Goal: Complete application form

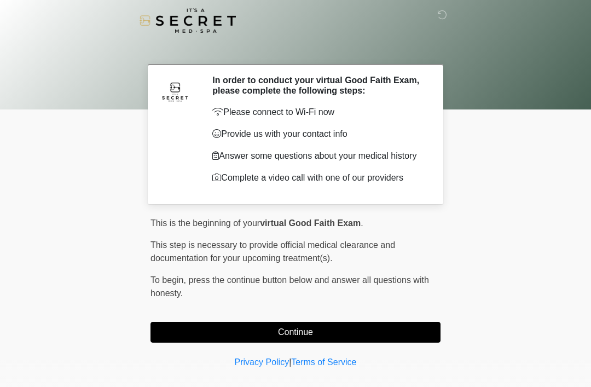
click at [283, 339] on button "Continue" at bounding box center [296, 332] width 290 height 21
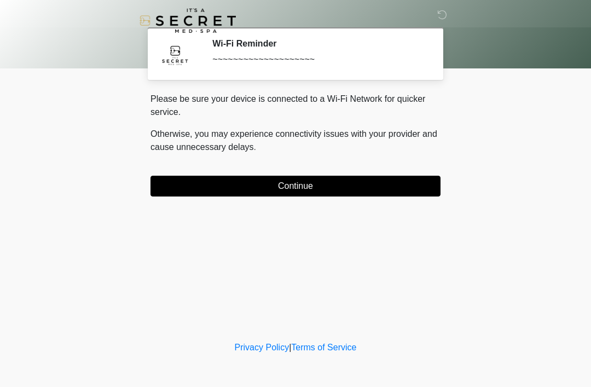
click at [391, 193] on button "Continue" at bounding box center [296, 186] width 290 height 21
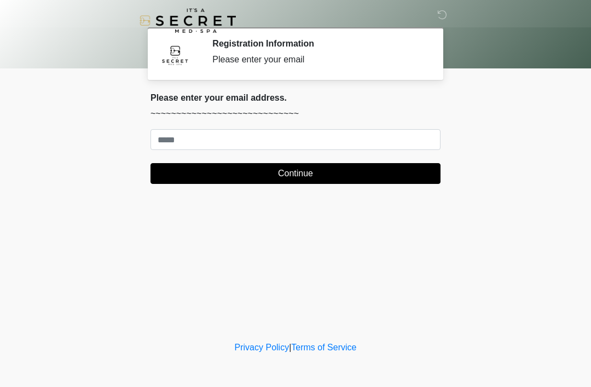
click at [537, 154] on body "‎ ‎ Registration Information Please enter your email Please connect to Wi-Fi no…" at bounding box center [295, 193] width 591 height 387
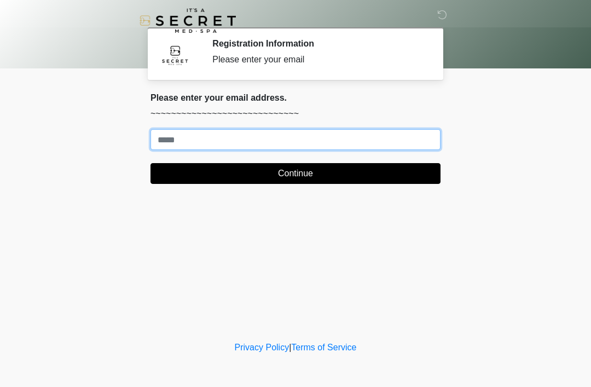
click at [193, 145] on input "Where should we email your treatment plan?" at bounding box center [296, 139] width 290 height 21
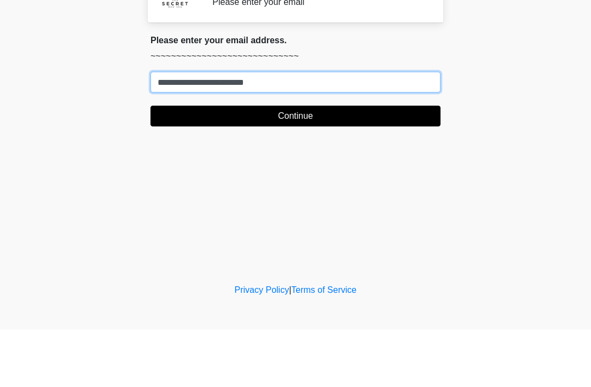
type input "**********"
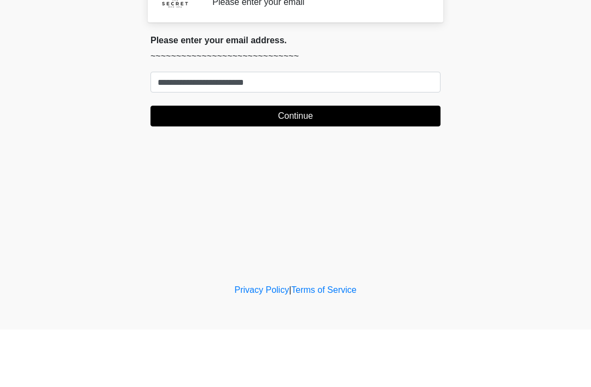
click at [302, 163] on button "Continue" at bounding box center [296, 173] width 290 height 21
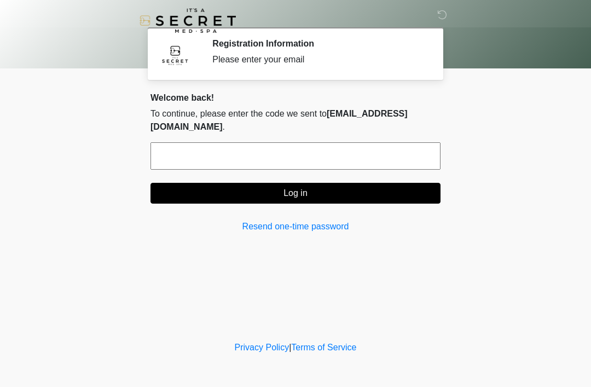
click at [233, 158] on input "text" at bounding box center [296, 155] width 290 height 27
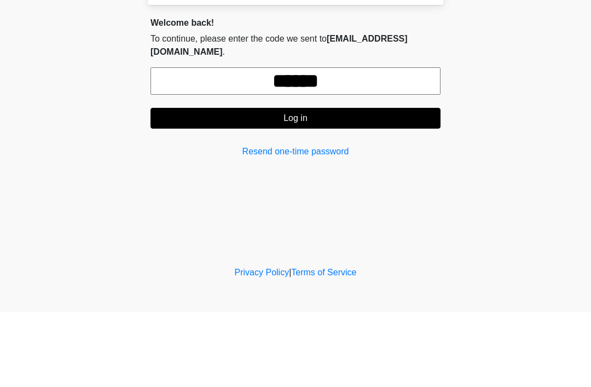
type input "******"
click at [325, 183] on button "Log in" at bounding box center [296, 193] width 290 height 21
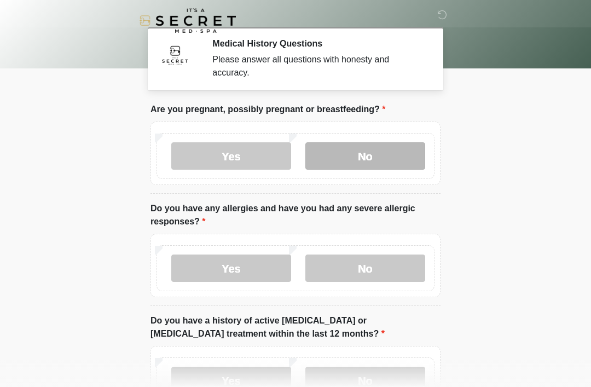
click at [370, 149] on label "No" at bounding box center [366, 155] width 120 height 27
click at [368, 154] on label "No" at bounding box center [366, 155] width 120 height 27
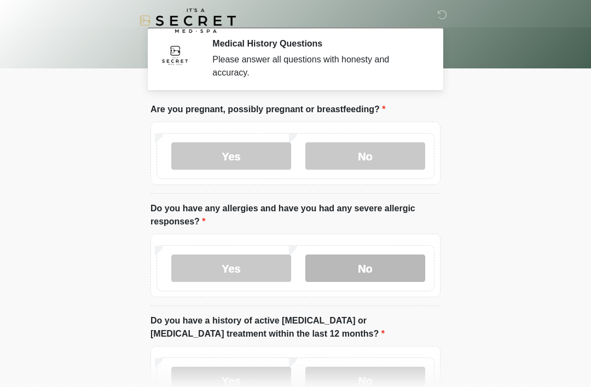
click at [372, 268] on label "No" at bounding box center [366, 268] width 120 height 27
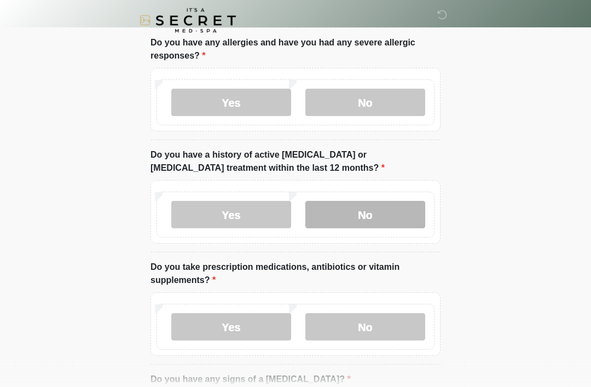
click at [369, 208] on label "No" at bounding box center [366, 214] width 120 height 27
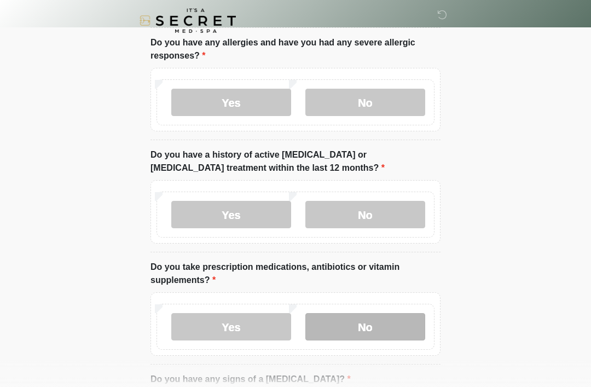
click at [371, 326] on label "No" at bounding box center [366, 326] width 120 height 27
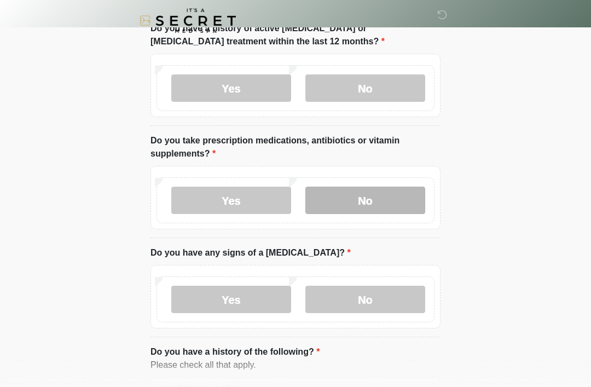
scroll to position [297, 0]
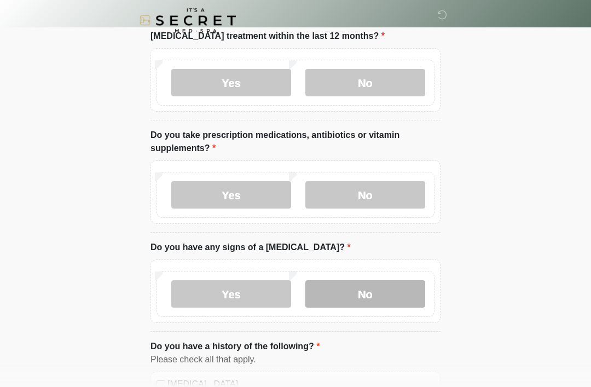
click at [382, 291] on label "No" at bounding box center [366, 294] width 120 height 27
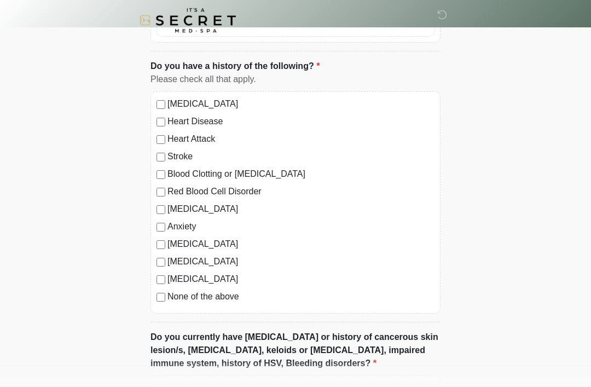
scroll to position [578, 0]
click at [168, 291] on label "None of the above" at bounding box center [301, 296] width 267 height 13
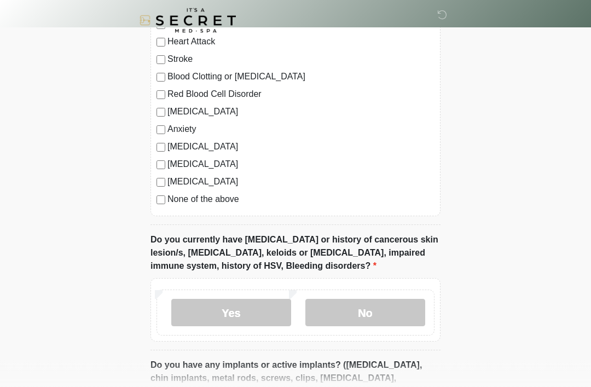
scroll to position [676, 0]
click at [376, 315] on label "No" at bounding box center [366, 312] width 120 height 27
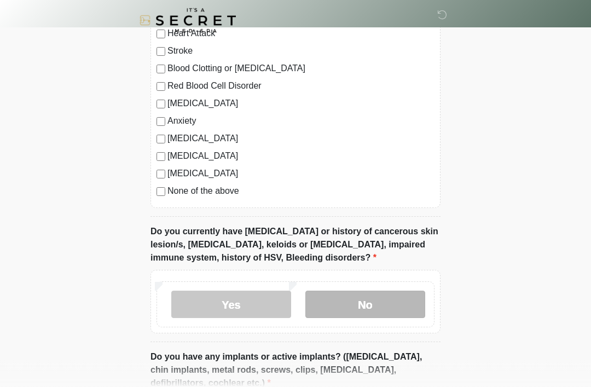
scroll to position [684, 0]
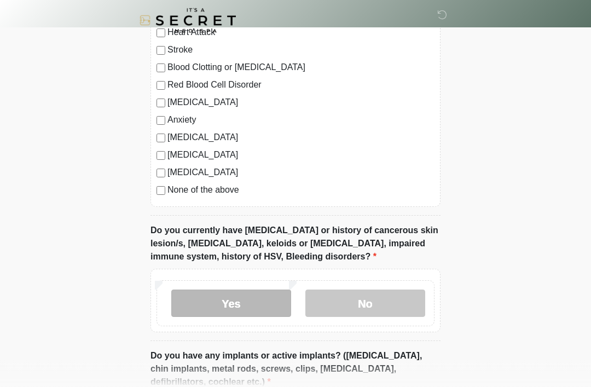
click at [226, 310] on label "Yes" at bounding box center [231, 303] width 120 height 27
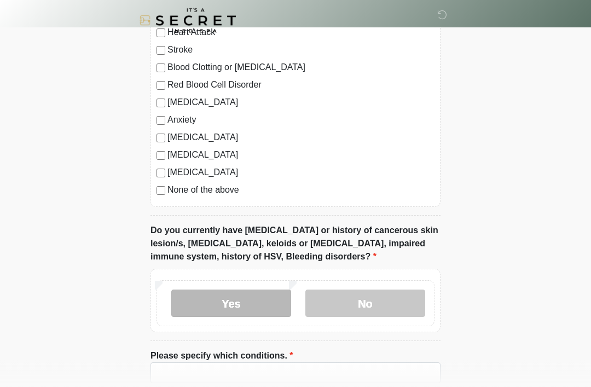
scroll to position [685, 0]
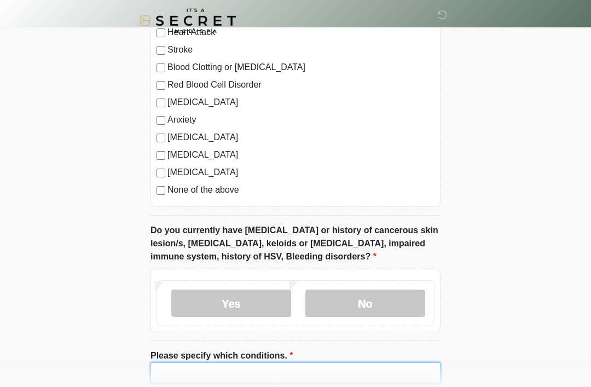
click at [197, 368] on input "Please specify which conditions." at bounding box center [296, 372] width 290 height 21
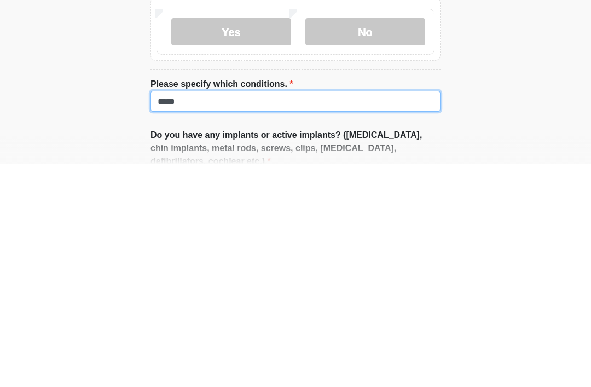
type input "*****"
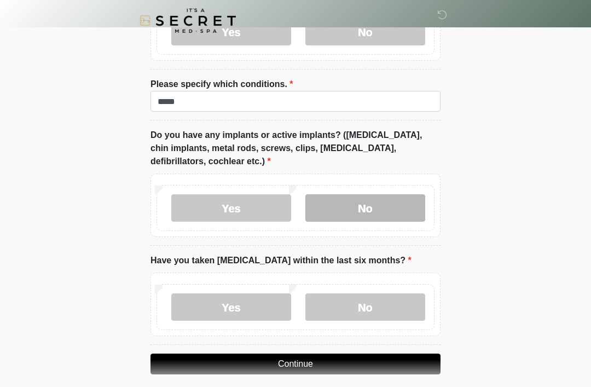
click at [356, 202] on label "No" at bounding box center [366, 207] width 120 height 27
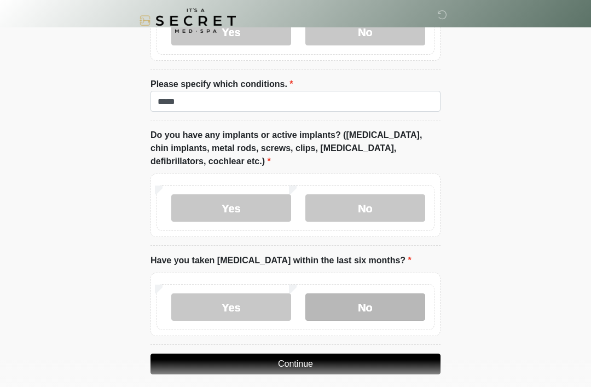
click at [366, 304] on label "No" at bounding box center [366, 306] width 120 height 27
click at [364, 354] on button "Continue" at bounding box center [296, 364] width 290 height 21
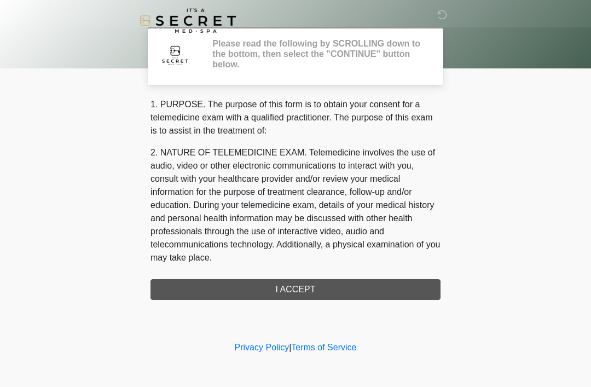
scroll to position [0, 0]
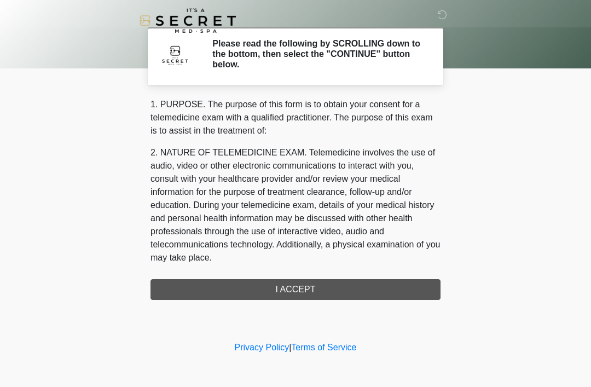
click at [301, 286] on div "1. PURPOSE. The purpose of this form is to obtain your consent for a telemedici…" at bounding box center [296, 199] width 290 height 202
click at [318, 279] on div "1. PURPOSE. The purpose of this form is to obtain your consent for a telemedici…" at bounding box center [296, 199] width 290 height 202
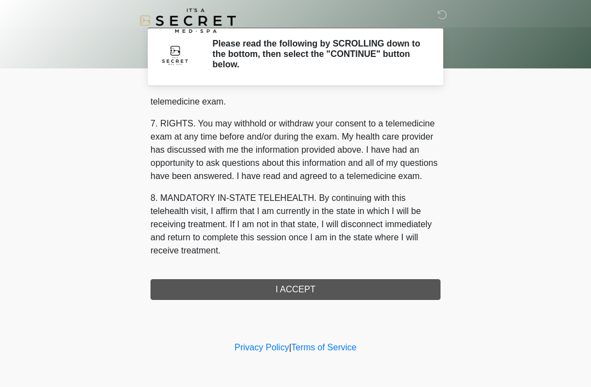
scroll to position [467, 0]
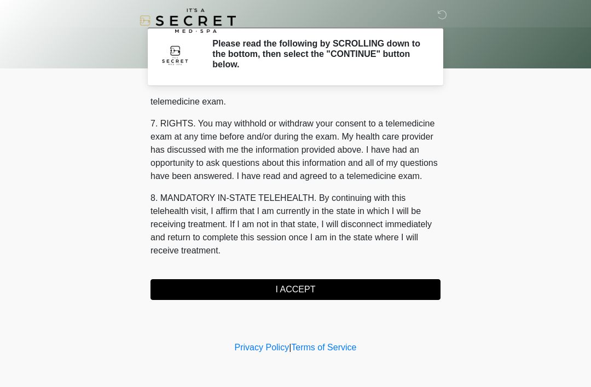
click at [309, 289] on button "I ACCEPT" at bounding box center [296, 289] width 290 height 21
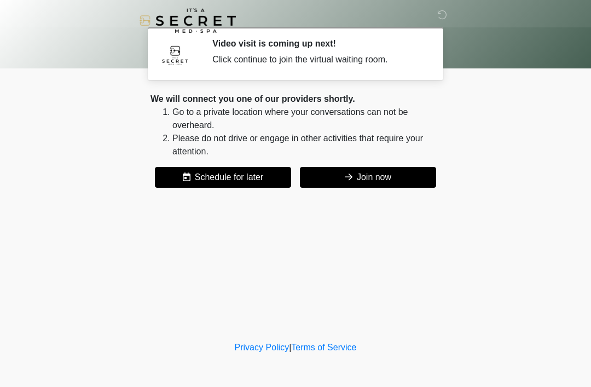
click at [365, 185] on button "Join now" at bounding box center [368, 177] width 136 height 21
